Goal: Information Seeking & Learning: Learn about a topic

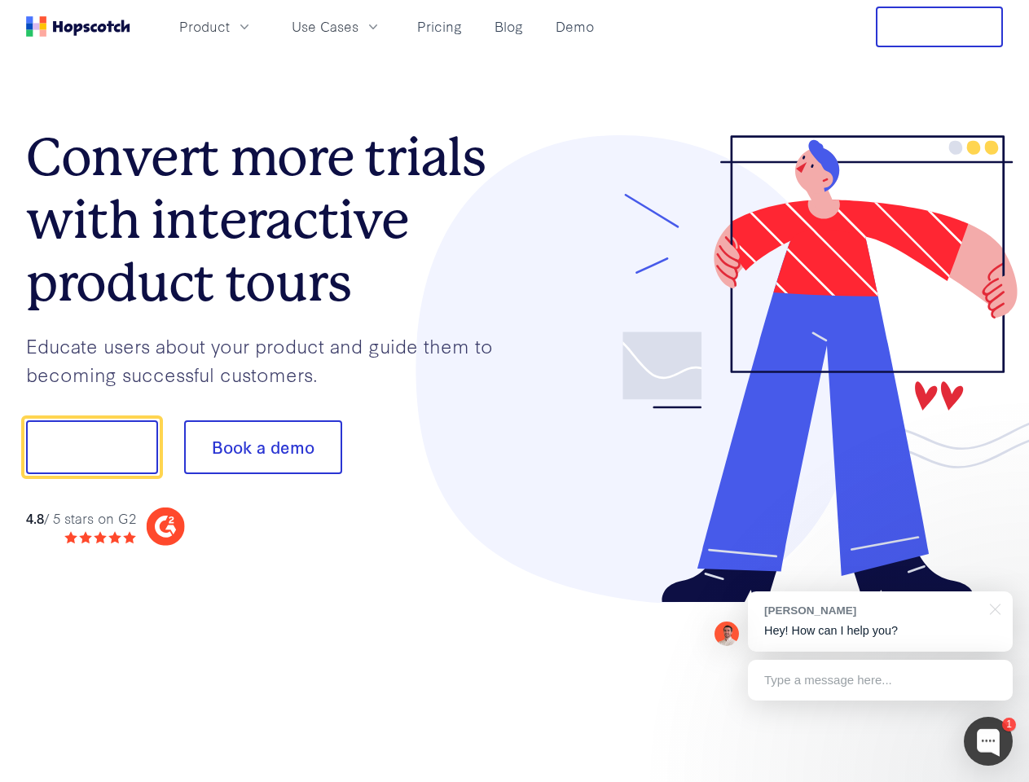
click at [515, 391] on div at bounding box center [759, 369] width 489 height 468
click at [230, 26] on span "Product" at bounding box center [204, 26] width 50 height 20
click at [358, 26] on span "Use Cases" at bounding box center [325, 26] width 67 height 20
click at [939, 27] on button "Free Trial" at bounding box center [939, 27] width 127 height 41
click at [91, 447] on button "Show me!" at bounding box center [92, 447] width 132 height 54
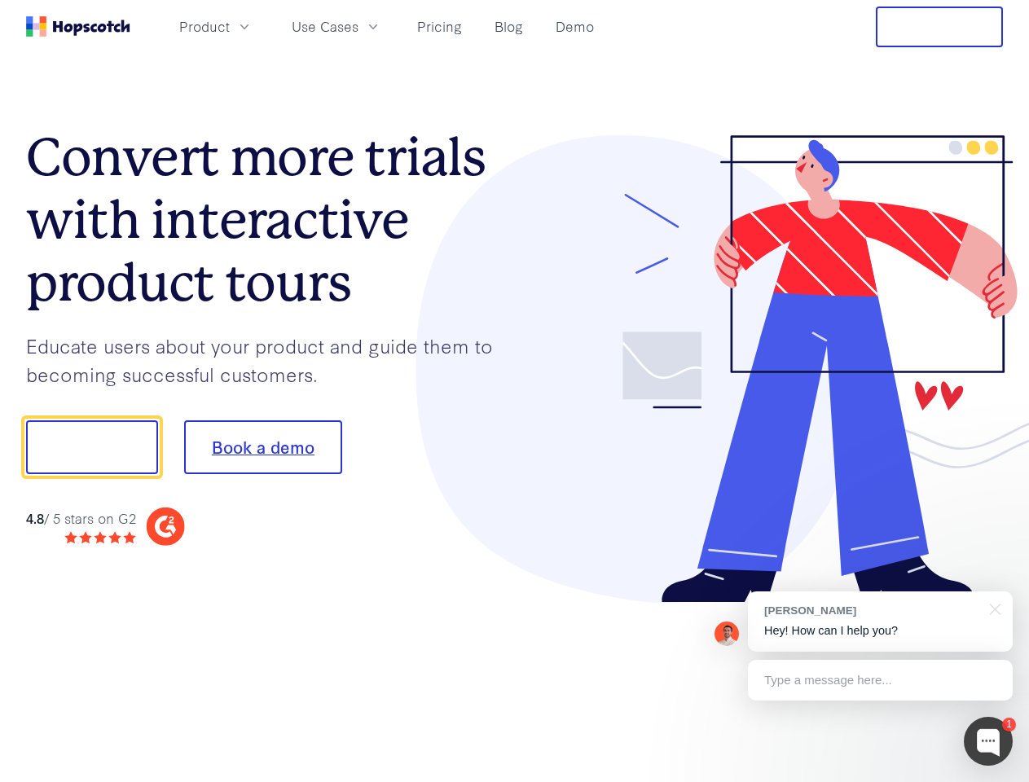
click at [262, 447] on button "Book a demo" at bounding box center [263, 447] width 158 height 54
click at [988, 741] on div at bounding box center [987, 741] width 49 height 49
click at [880, 621] on div "[PERSON_NAME] Hey! How can I help you?" at bounding box center [880, 621] width 265 height 60
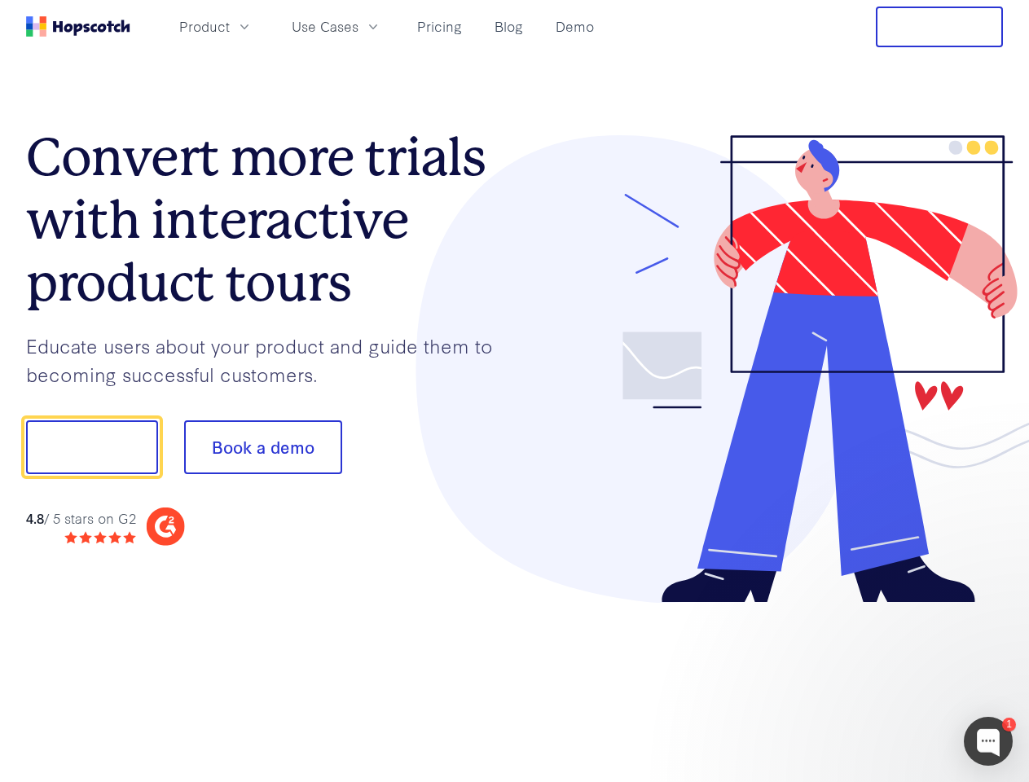
click at [992, 608] on div at bounding box center [859, 444] width 305 height 543
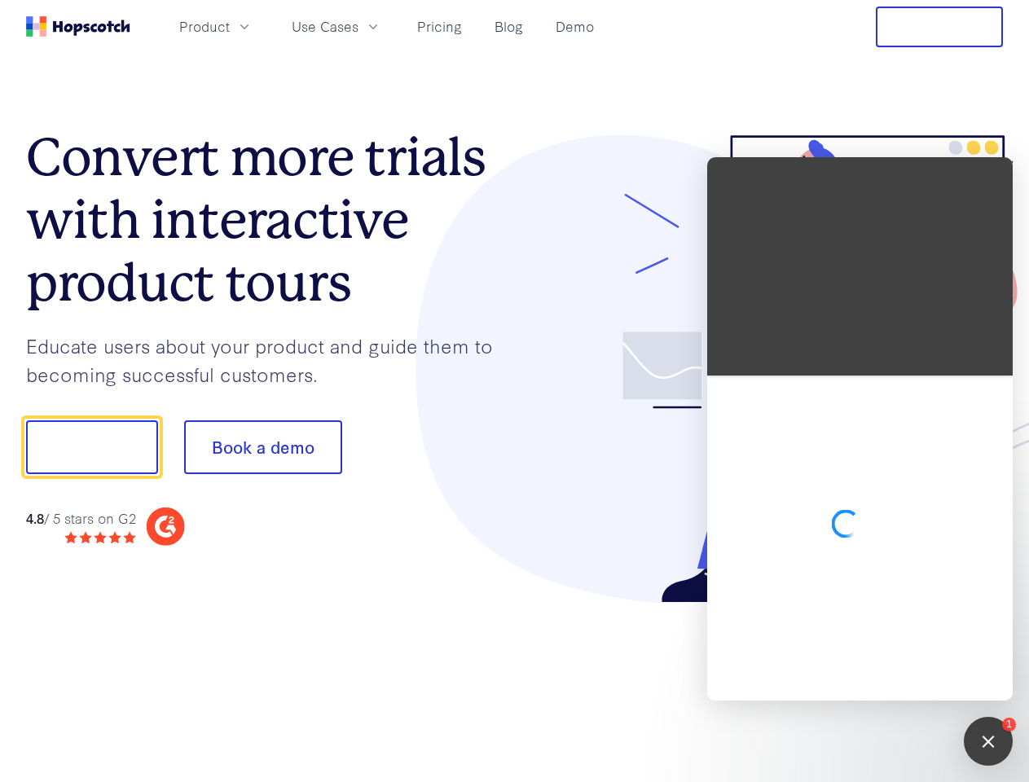
click at [880, 680] on div at bounding box center [859, 537] width 305 height 325
